Goal: Task Accomplishment & Management: Manage account settings

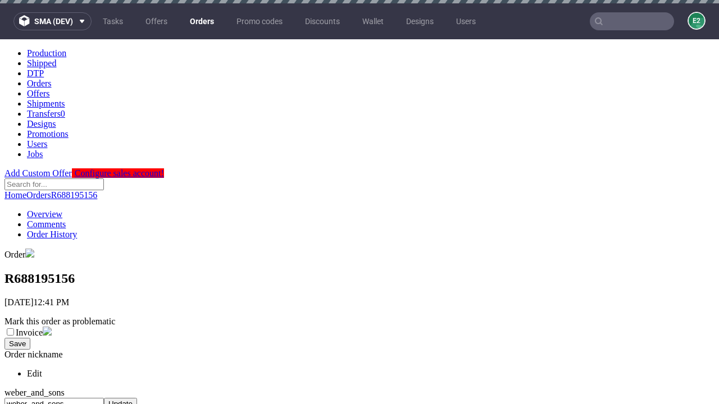
scroll to position [464, 0]
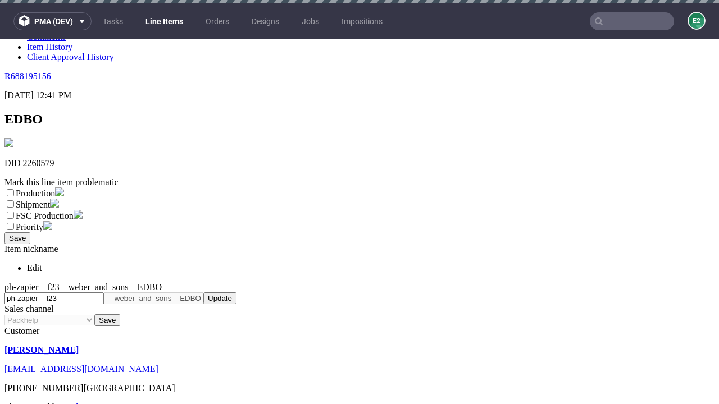
scroll to position [3, 0]
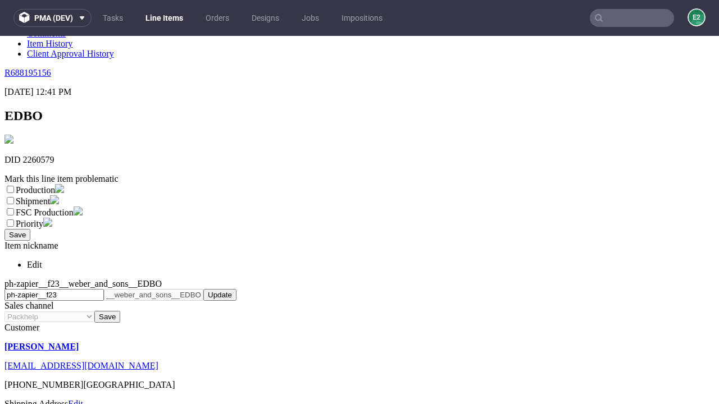
select select "dtp_ca_needed"
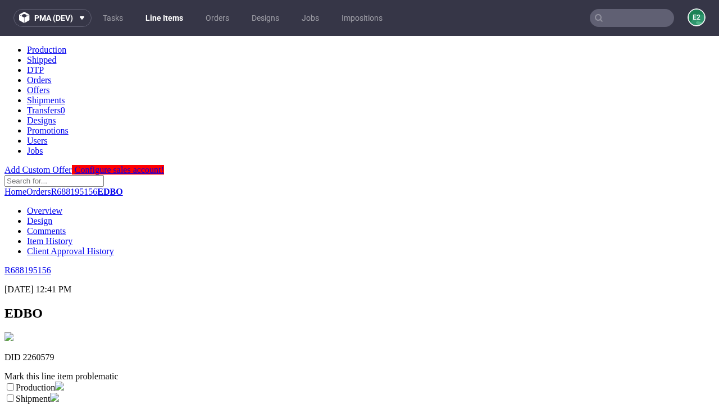
scroll to position [0, 0]
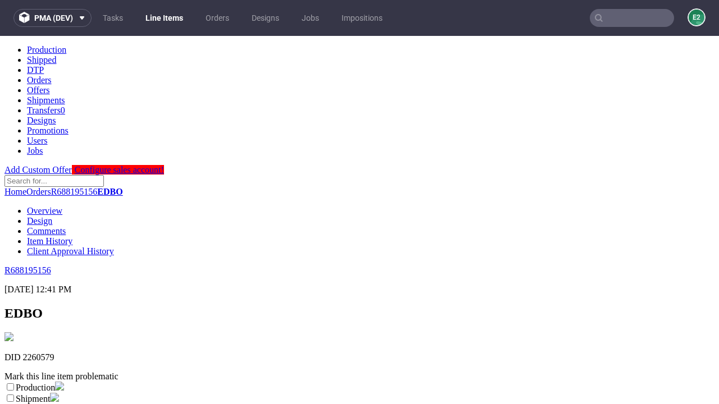
checkbox input "true"
